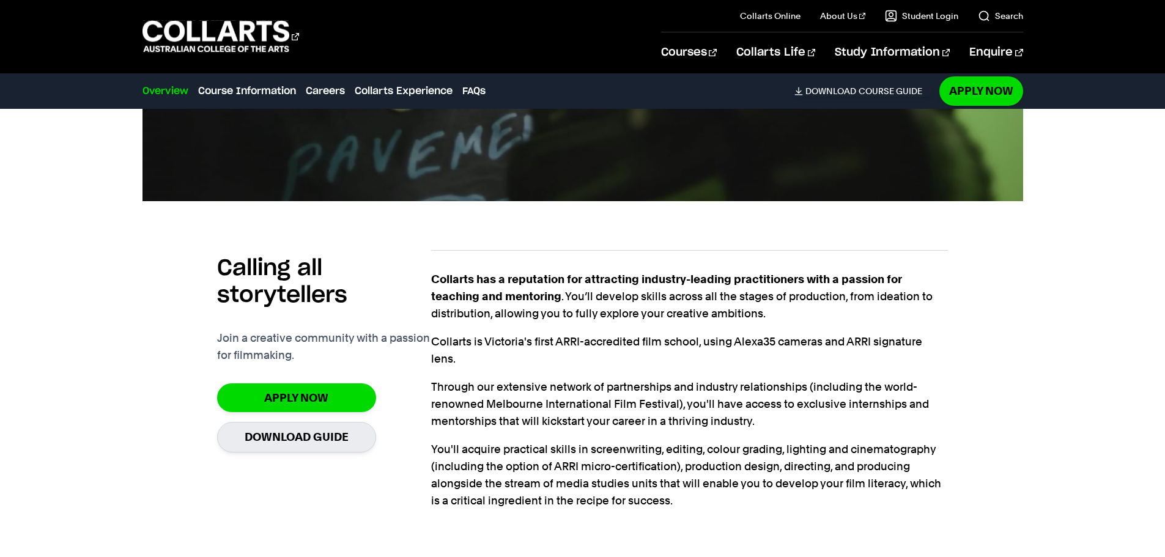
scroll to position [734, 0]
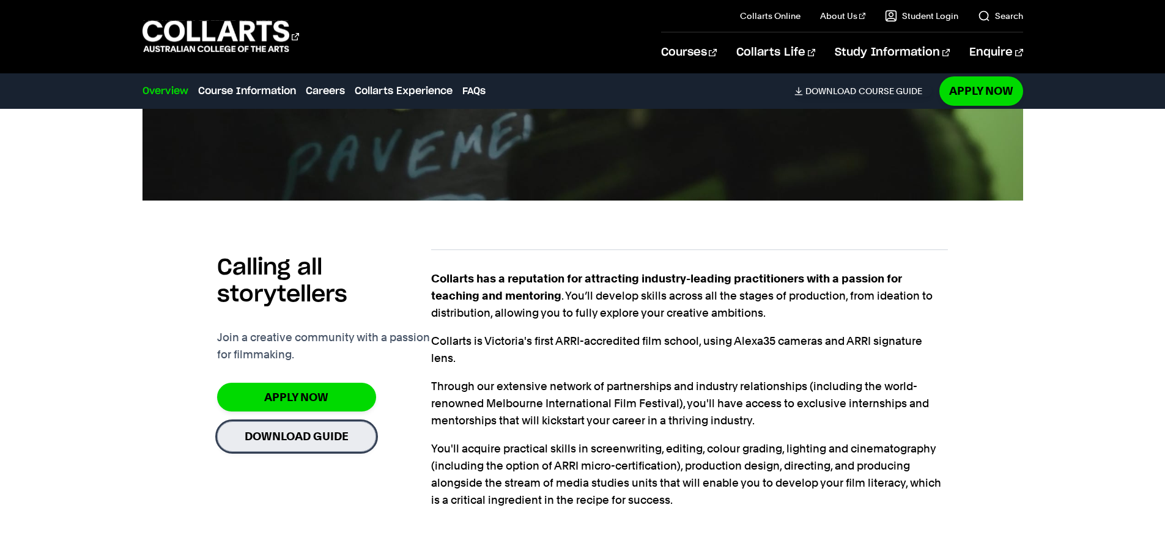
click at [303, 439] on link "Download Guide" at bounding box center [296, 436] width 159 height 30
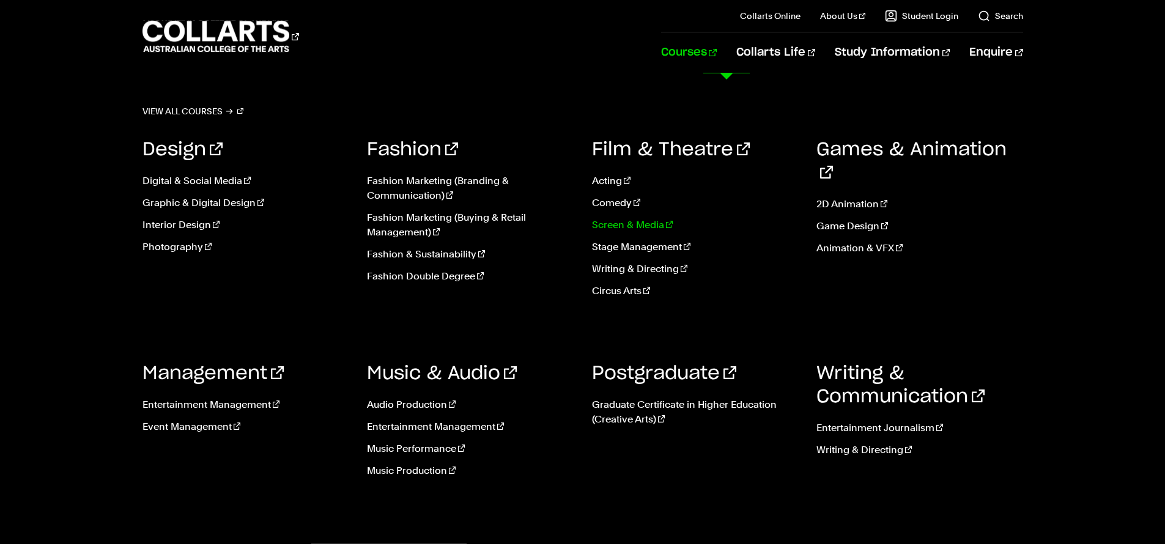
click at [621, 226] on link "Screen & Media" at bounding box center [695, 225] width 207 height 15
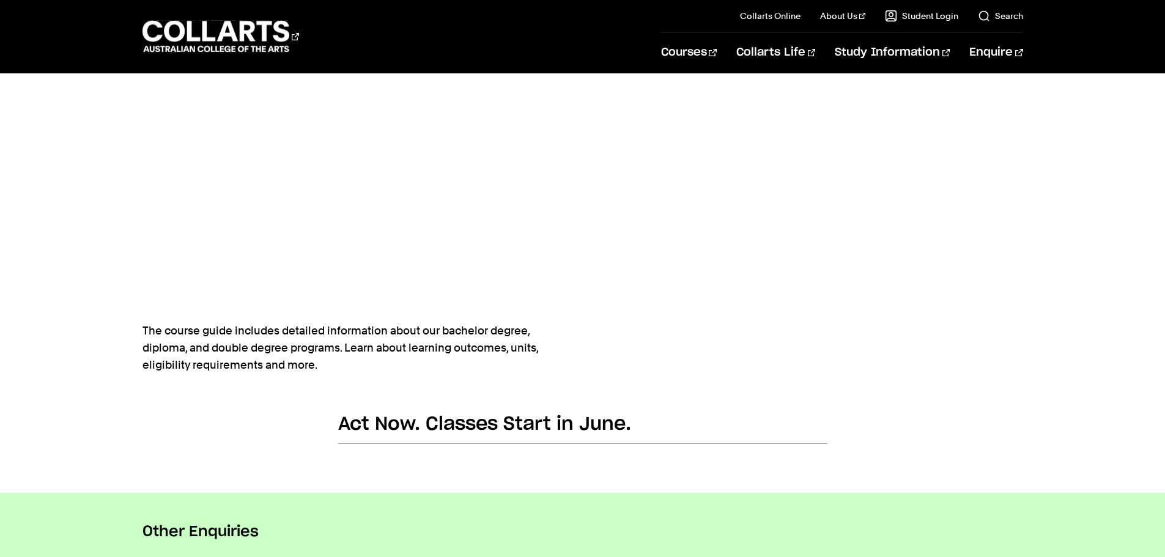
scroll to position [245, 0]
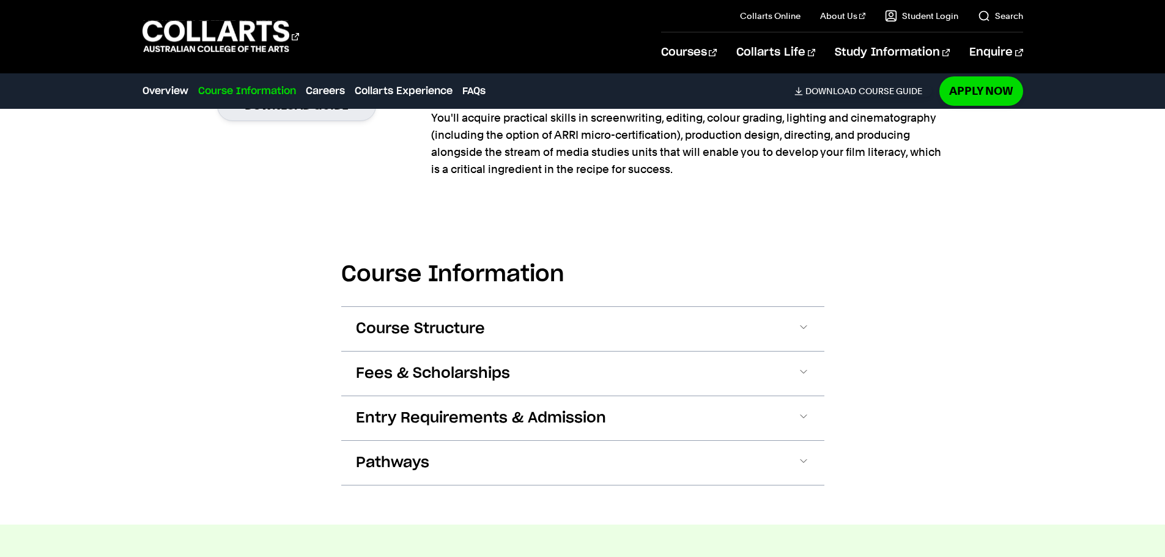
scroll to position [1101, 0]
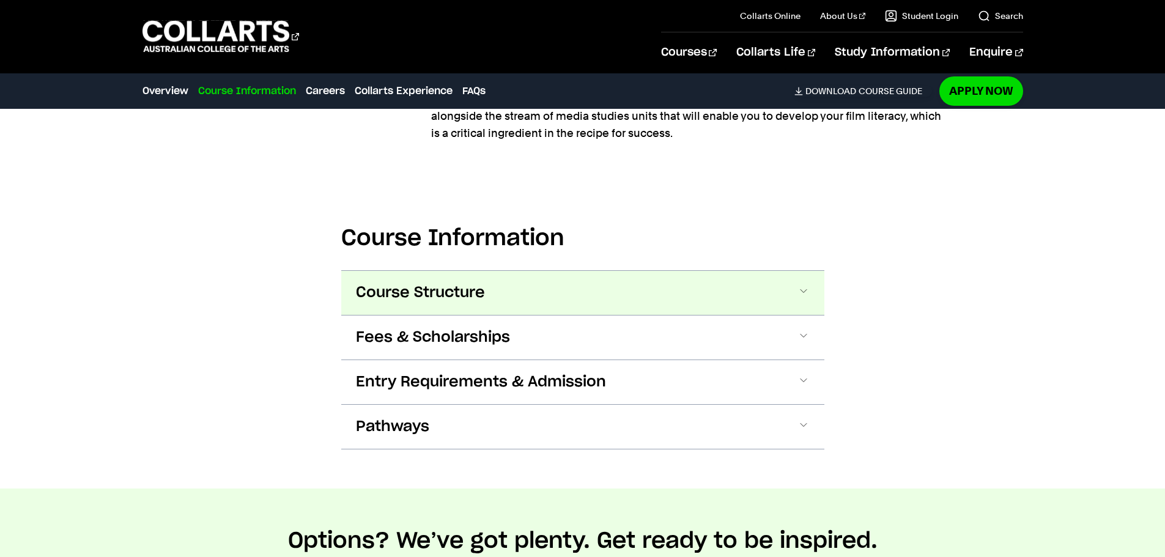
click at [467, 289] on span "Course Structure" at bounding box center [420, 293] width 129 height 20
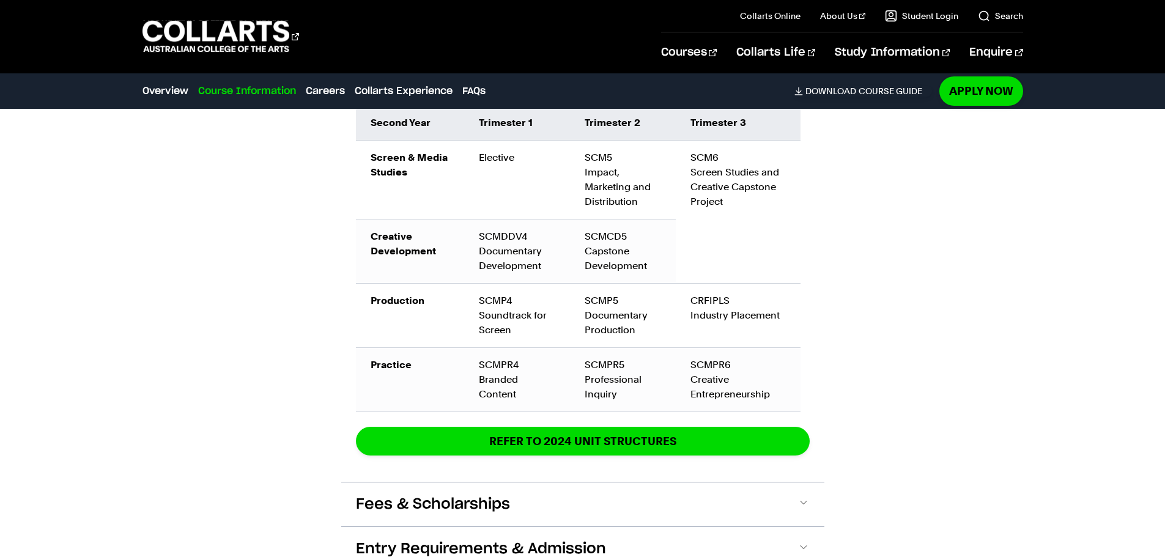
scroll to position [1935, 0]
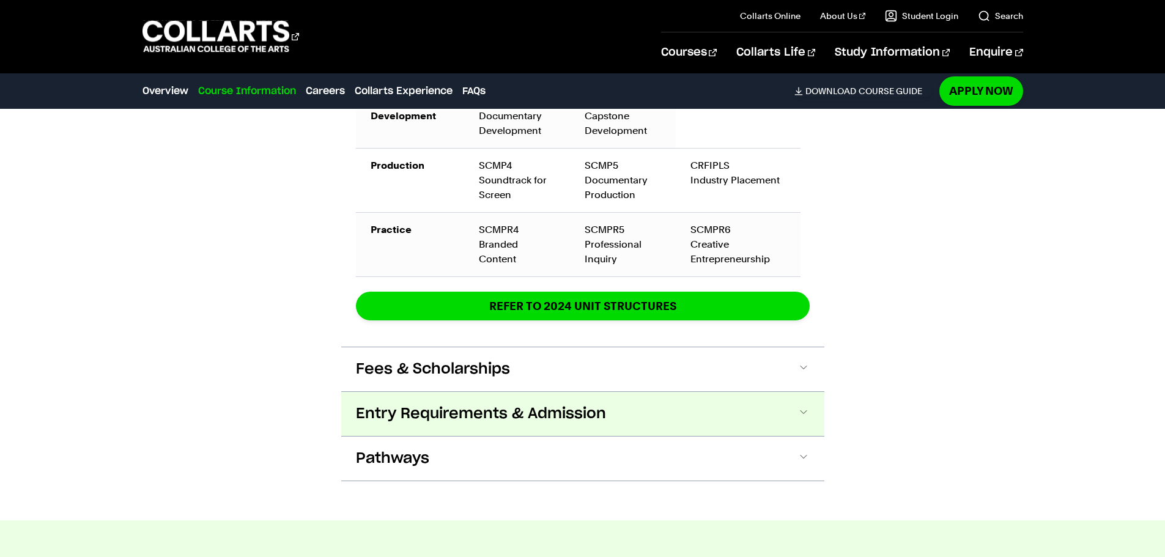
click at [528, 392] on button "Entry Requirements & Admission" at bounding box center [582, 414] width 483 height 44
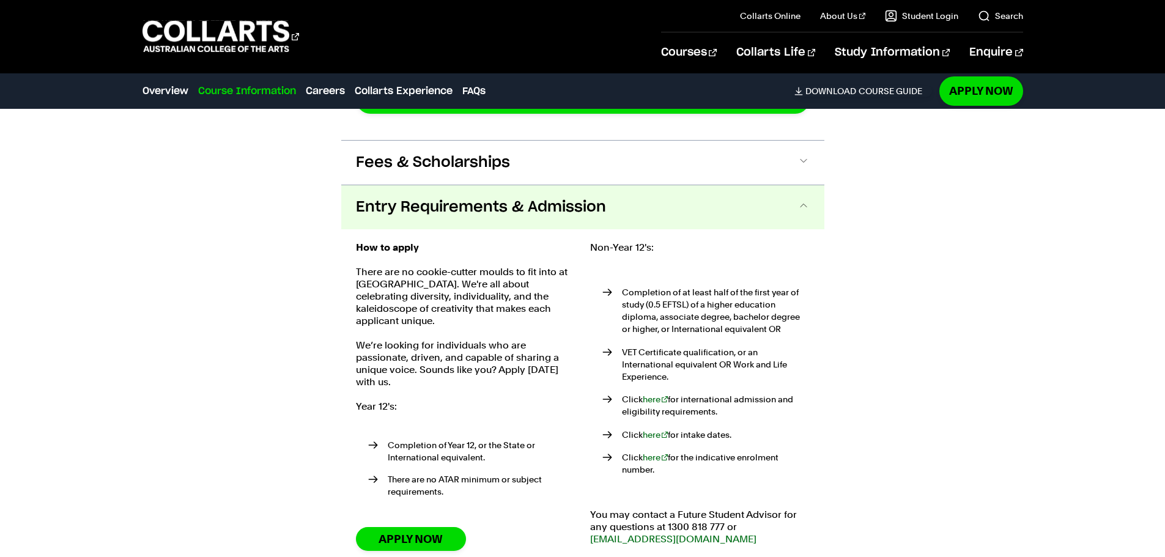
scroll to position [2202, 0]
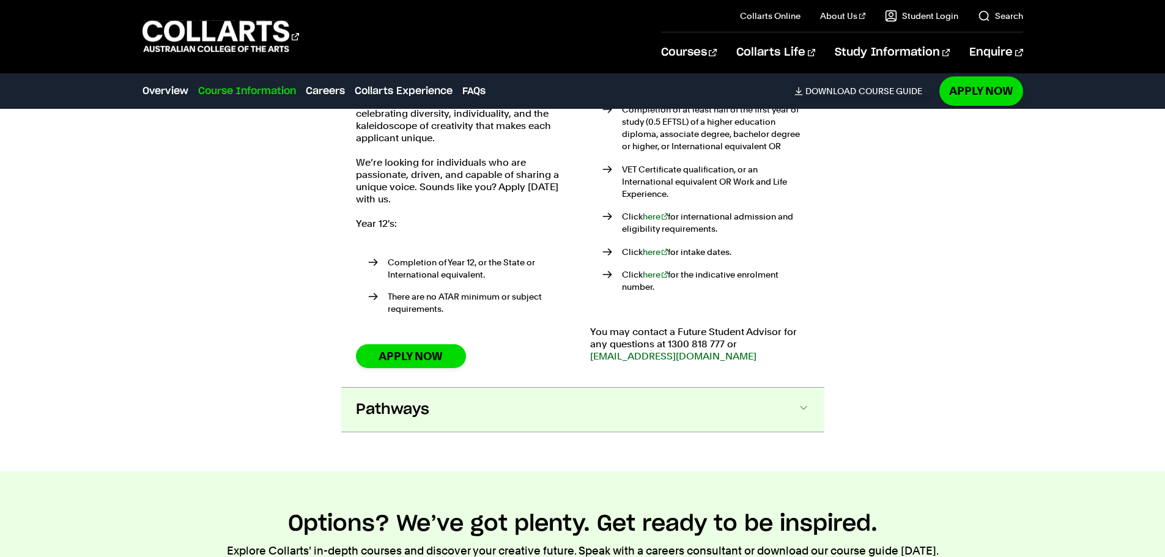
click at [512, 393] on button "Pathways" at bounding box center [582, 410] width 483 height 44
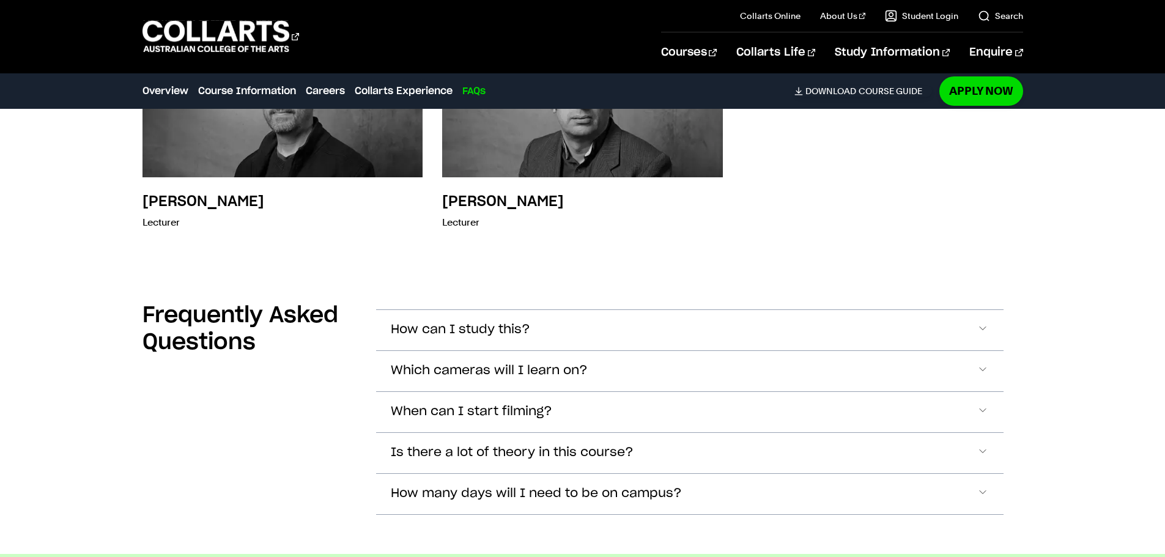
scroll to position [6185, 0]
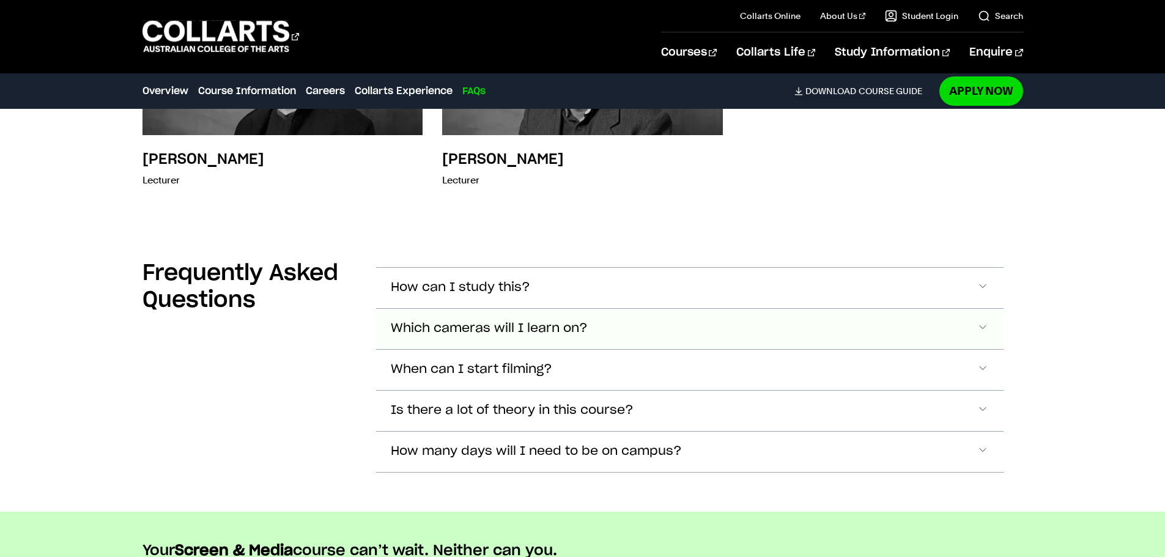
click at [554, 297] on button "Which cameras will I learn on?" at bounding box center [690, 288] width 628 height 40
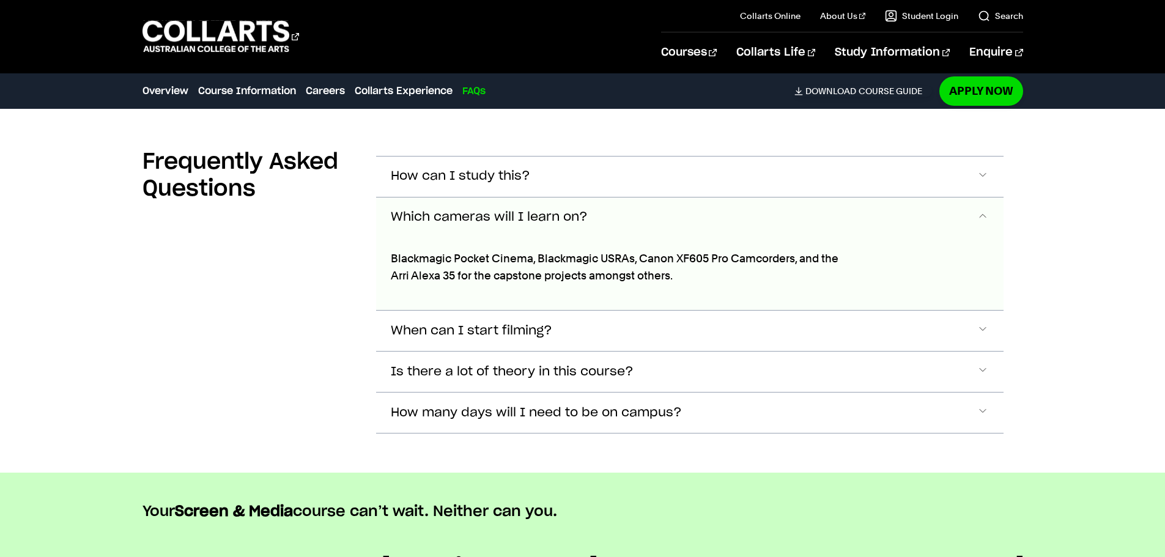
scroll to position [6344, 0]
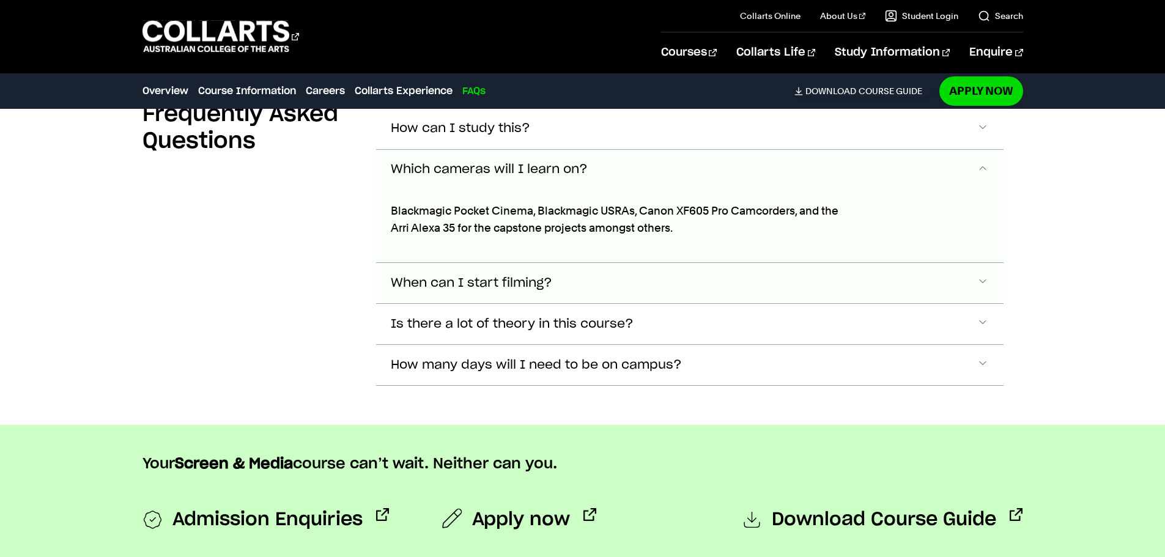
click at [515, 136] on span "When can I start filming?" at bounding box center [460, 129] width 139 height 14
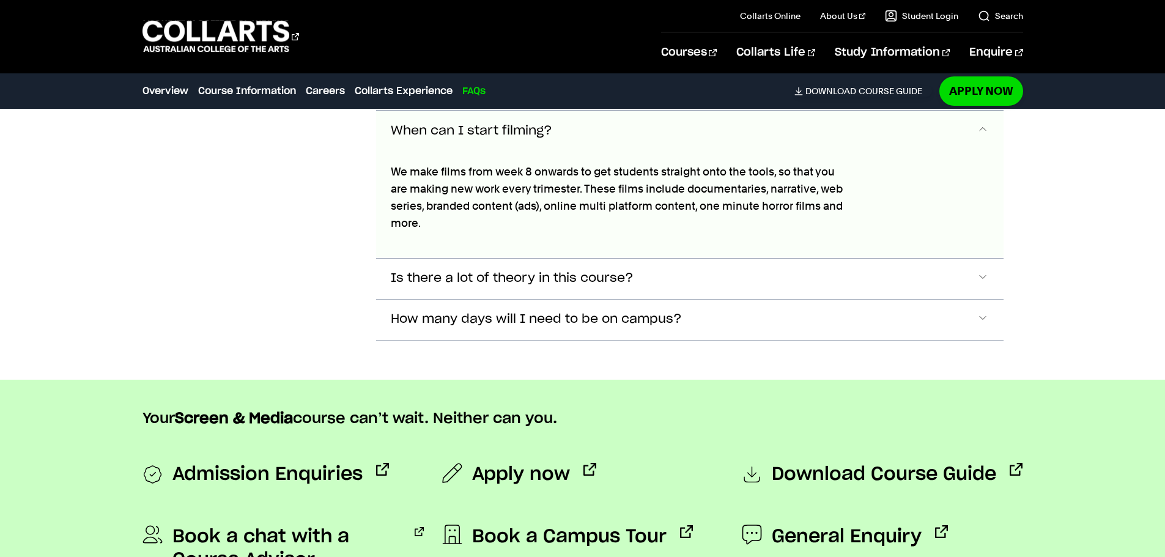
scroll to position [6579, 0]
